Goal: Find specific page/section: Find specific page/section

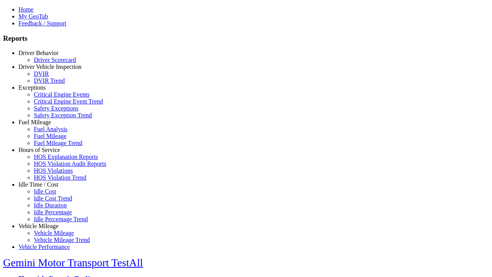
click at [44, 56] on link "Driver Behavior" at bounding box center [38, 53] width 40 height 7
click at [50, 63] on link "Driver Scorecard" at bounding box center [55, 60] width 42 height 7
